Goal: Task Accomplishment & Management: Manage account settings

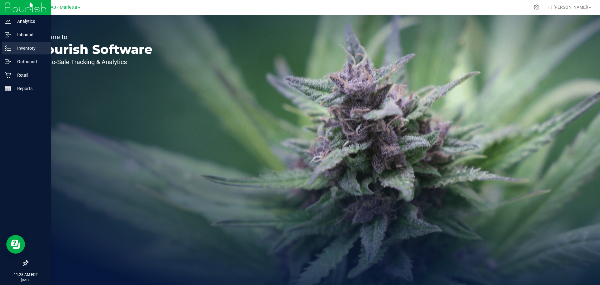
click at [30, 43] on div "Inventory" at bounding box center [26, 48] width 49 height 13
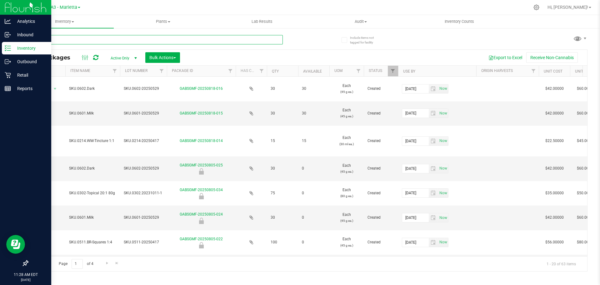
click at [106, 42] on input "text" at bounding box center [155, 39] width 255 height 9
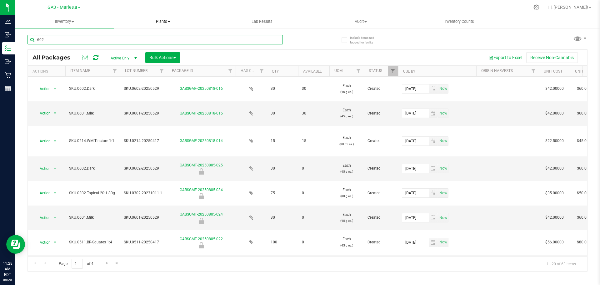
type input "602"
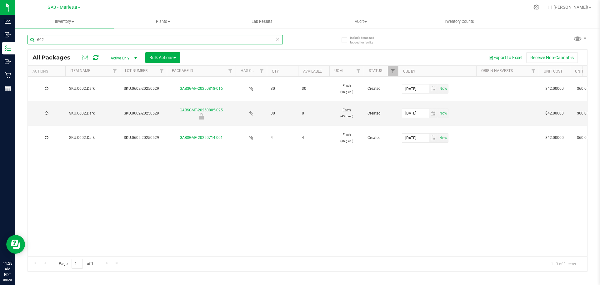
drag, startPoint x: 69, startPoint y: 38, endPoint x: 27, endPoint y: 29, distance: 42.8
click at [28, 36] on input "602" at bounding box center [155, 39] width 255 height 9
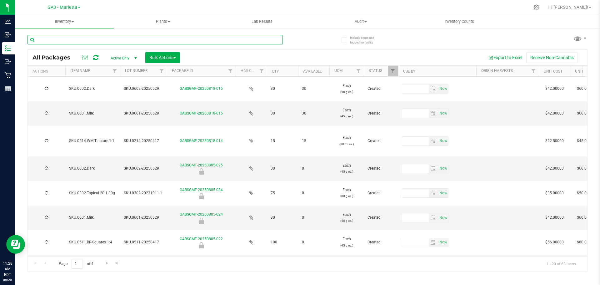
type input "[DATE]"
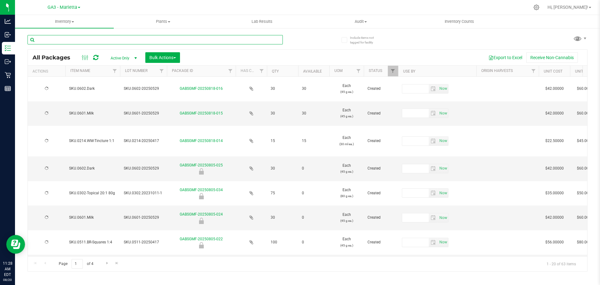
type input "[DATE]"
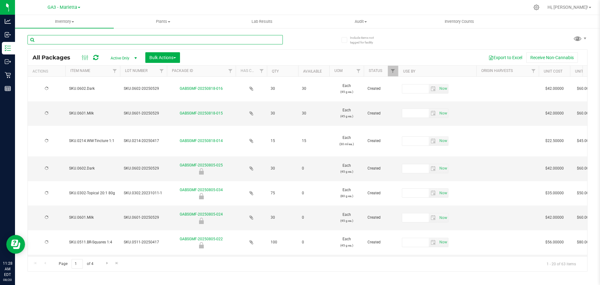
type input "[DATE]"
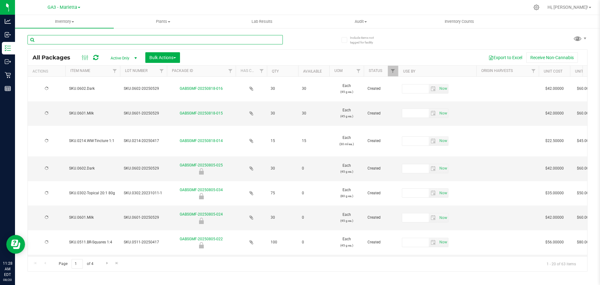
type input "[DATE]"
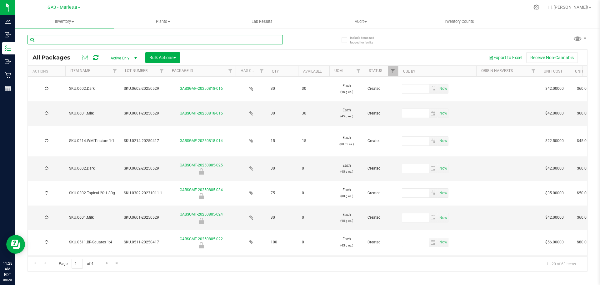
type input "[DATE]"
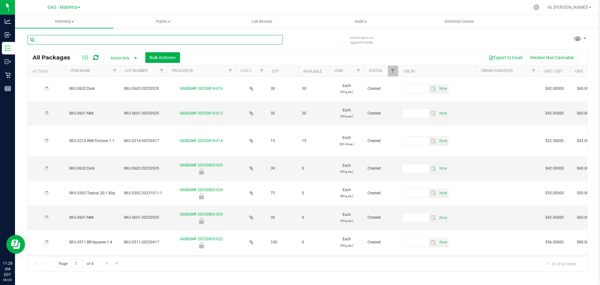
type input "[DATE]"
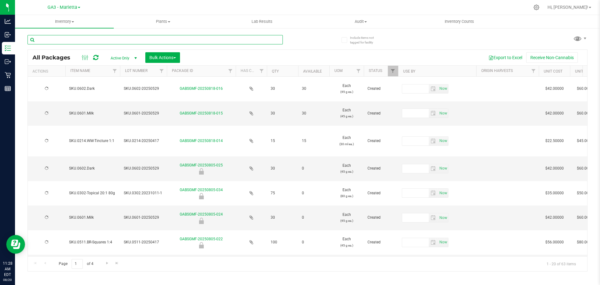
type input "[DATE]"
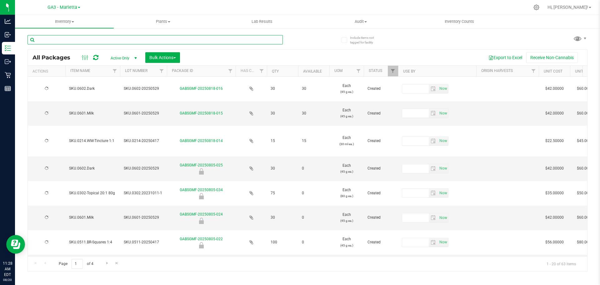
type input "[DATE]"
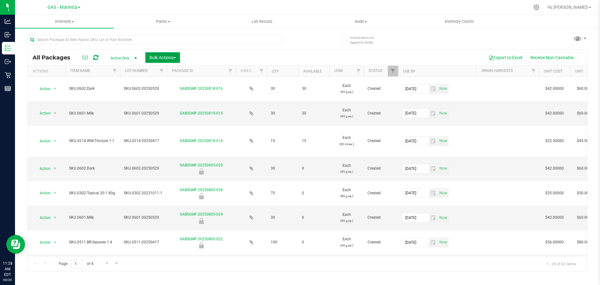
click at [176, 57] on span "button" at bounding box center [174, 57] width 3 height 1
click at [173, 107] on span "Lock/Unlock packages" at bounding box center [170, 105] width 43 height 5
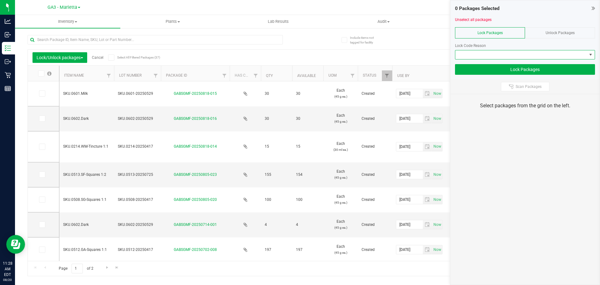
click at [518, 54] on span at bounding box center [521, 54] width 132 height 9
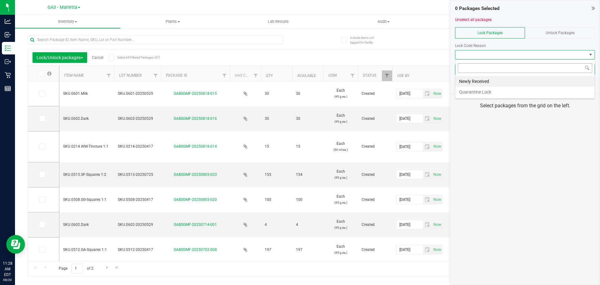
scroll to position [9, 140]
click at [490, 82] on li "Newly Received" at bounding box center [524, 81] width 139 height 11
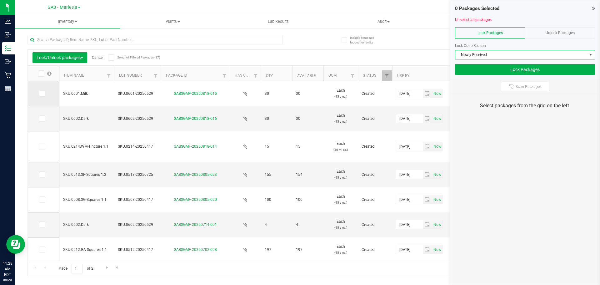
click at [41, 93] on icon at bounding box center [42, 93] width 4 height 0
click at [0, 0] on input "checkbox" at bounding box center [0, 0] width 0 height 0
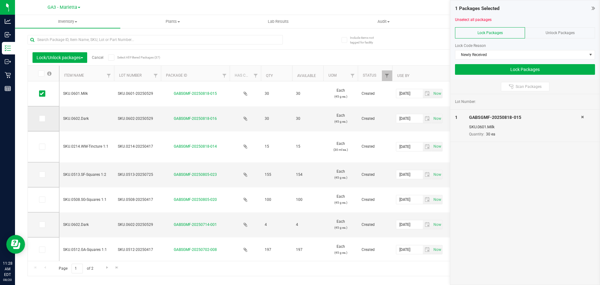
click at [40, 118] on icon at bounding box center [42, 118] width 4 height 0
click at [0, 0] on input "checkbox" at bounding box center [0, 0] width 0 height 0
click at [42, 147] on icon at bounding box center [42, 147] width 4 height 0
click at [0, 0] on input "checkbox" at bounding box center [0, 0] width 0 height 0
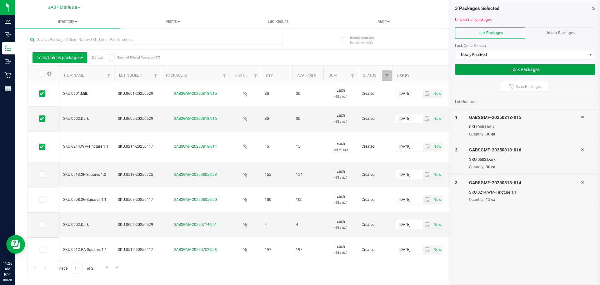
click at [503, 71] on button "Lock Packages" at bounding box center [525, 69] width 140 height 11
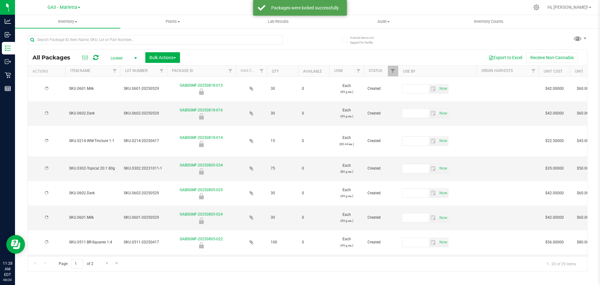
type input "[DATE]"
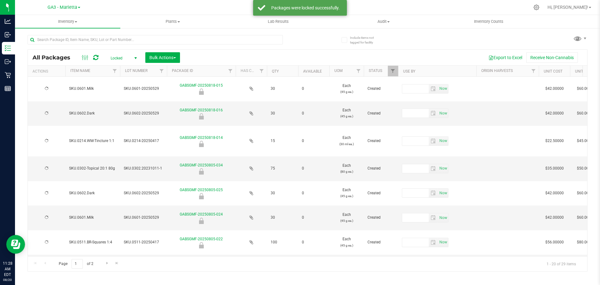
type input "[DATE]"
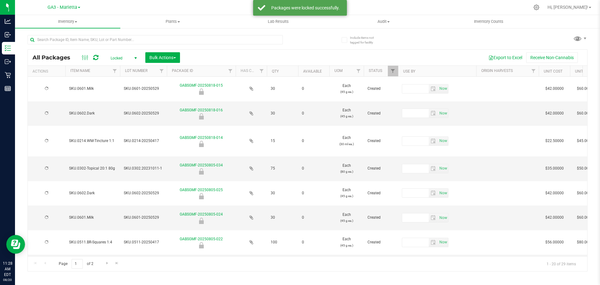
type input "[DATE]"
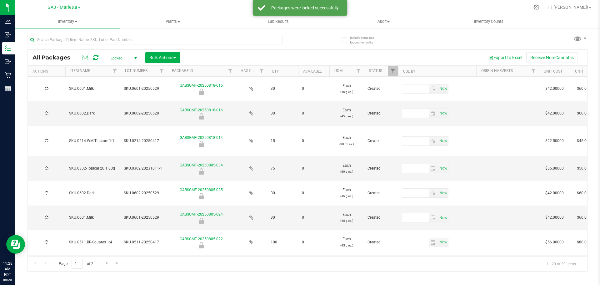
type input "[DATE]"
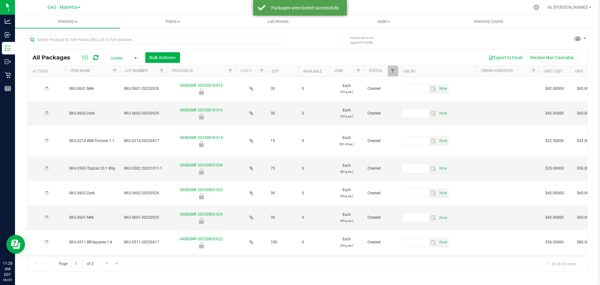
type input "[DATE]"
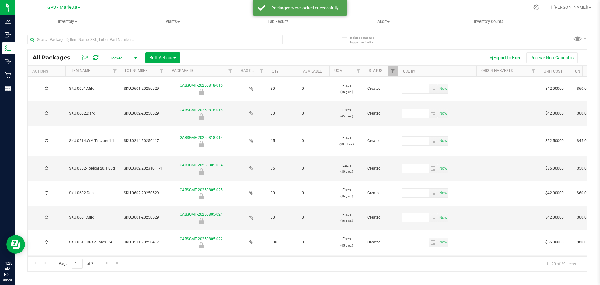
type input "[DATE]"
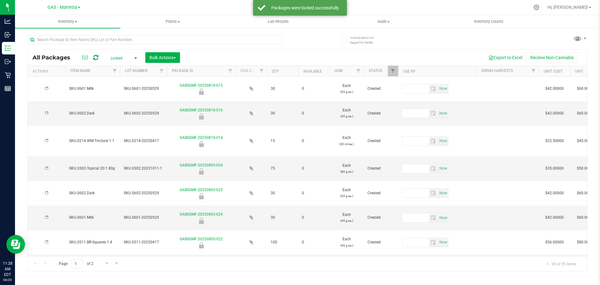
type input "[DATE]"
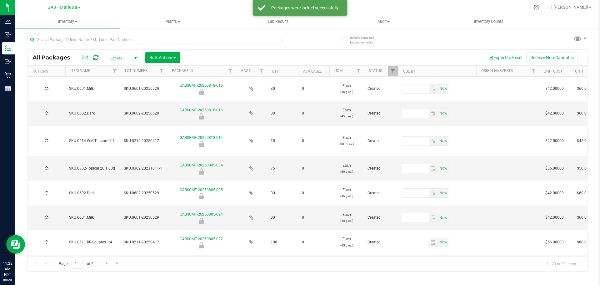
type input "[DATE]"
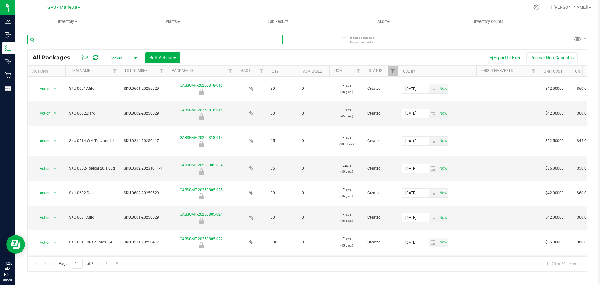
click at [104, 35] on input "text" at bounding box center [155, 39] width 255 height 9
type input "602"
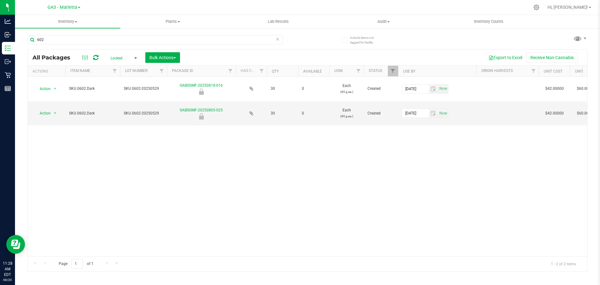
click at [132, 58] on span "select" at bounding box center [136, 58] width 8 height 9
click at [124, 94] on li "All" at bounding box center [122, 95] width 34 height 9
